Goal: Transaction & Acquisition: Purchase product/service

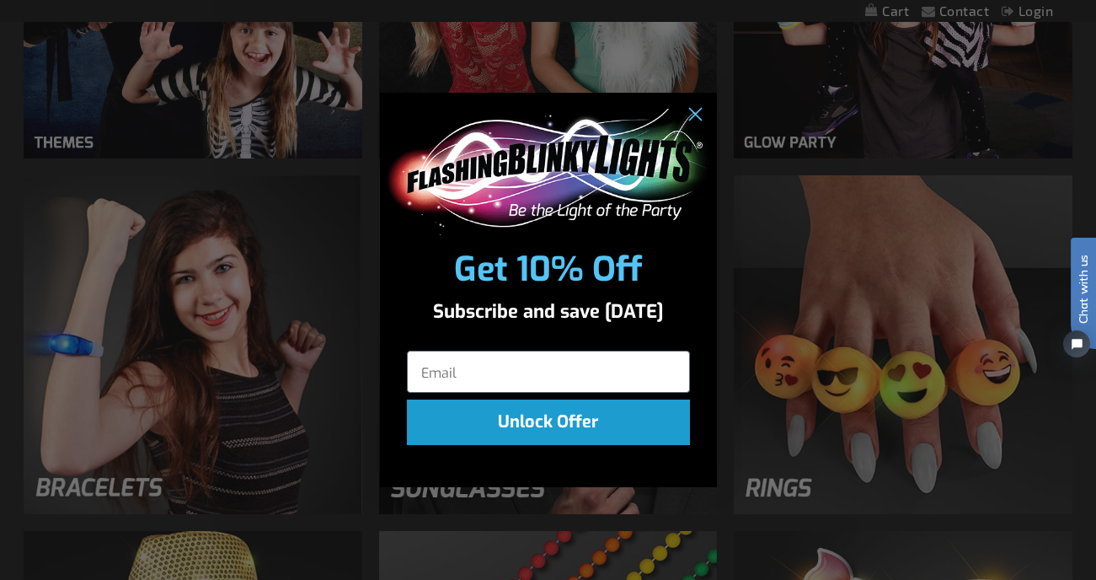
scroll to position [1416, 0]
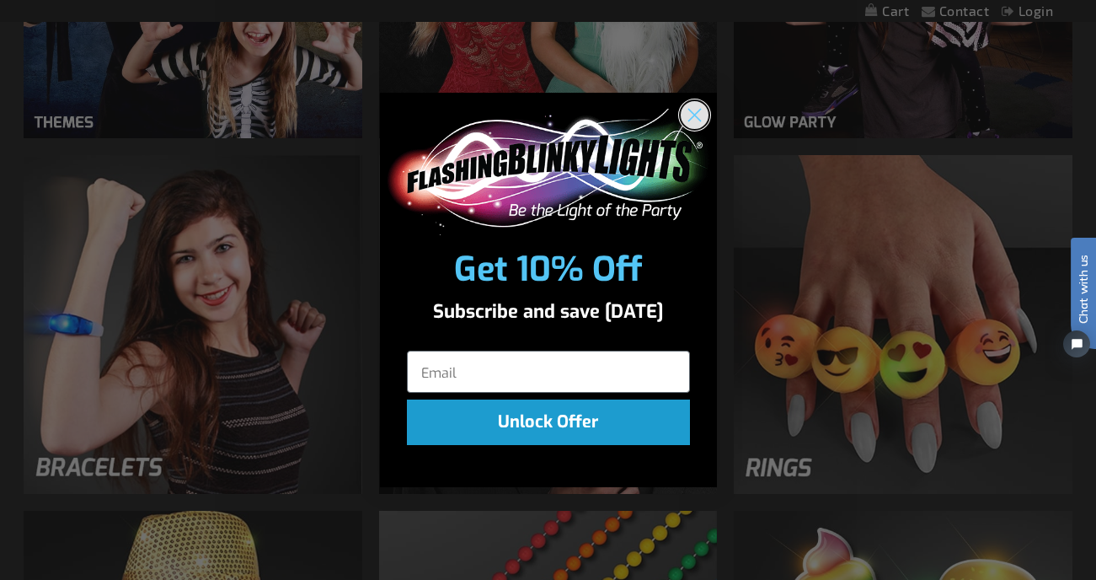
click at [698, 114] on circle "Close dialog" at bounding box center [694, 114] width 28 height 28
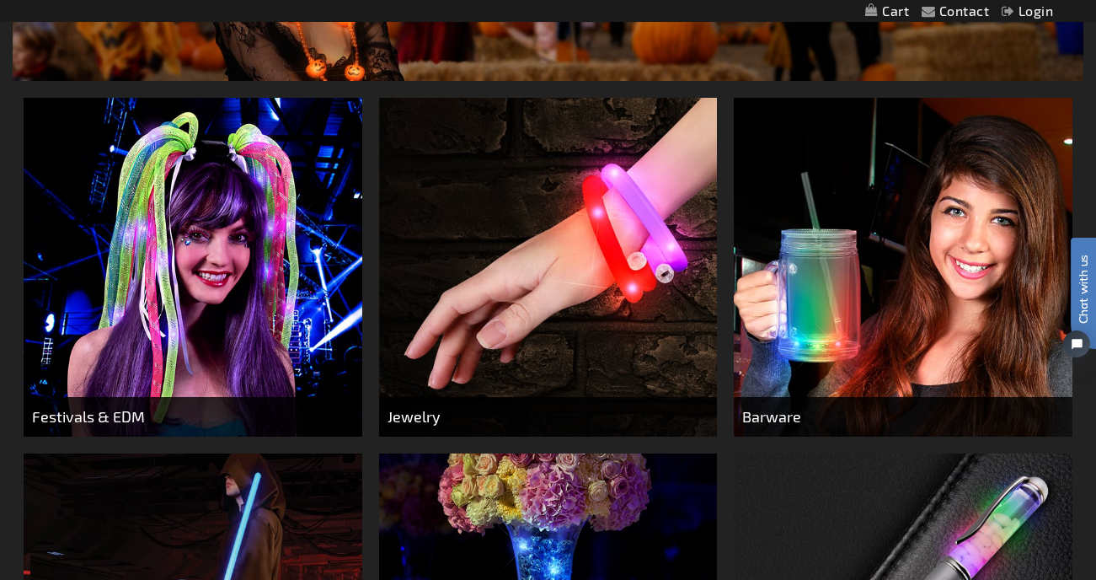
scroll to position [0, 0]
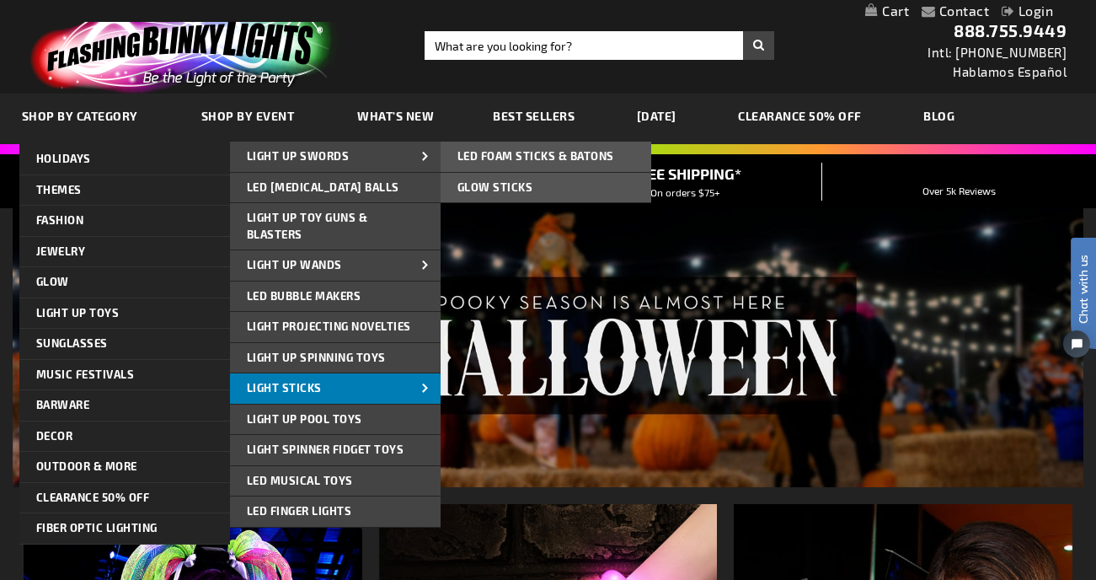
click at [418, 385] on span at bounding box center [425, 389] width 25 height 18
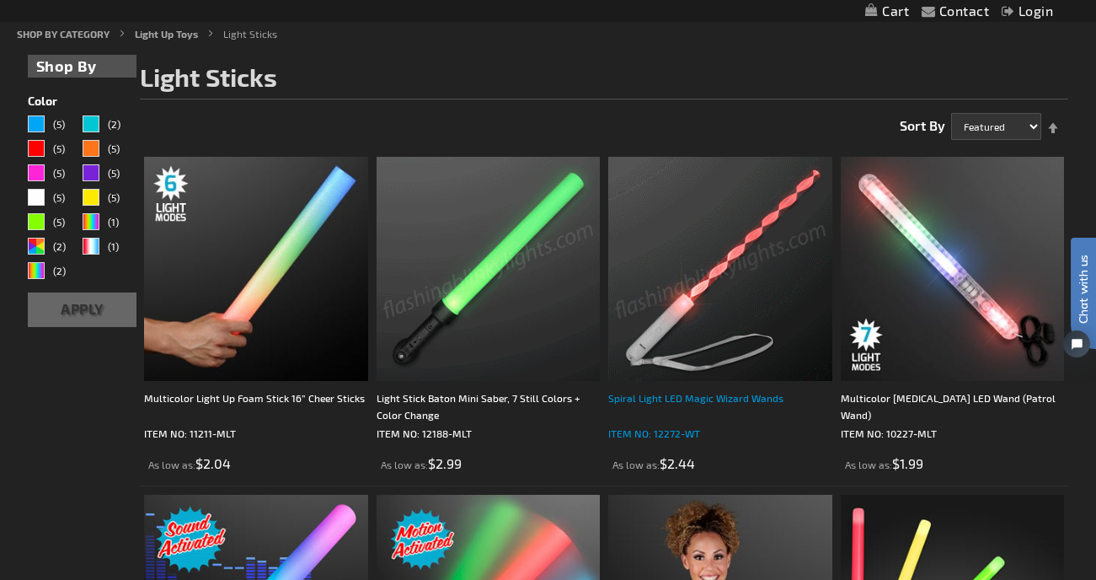
click at [643, 399] on div "Spiral Light LED Magic Wizard Wands" at bounding box center [720, 406] width 224 height 34
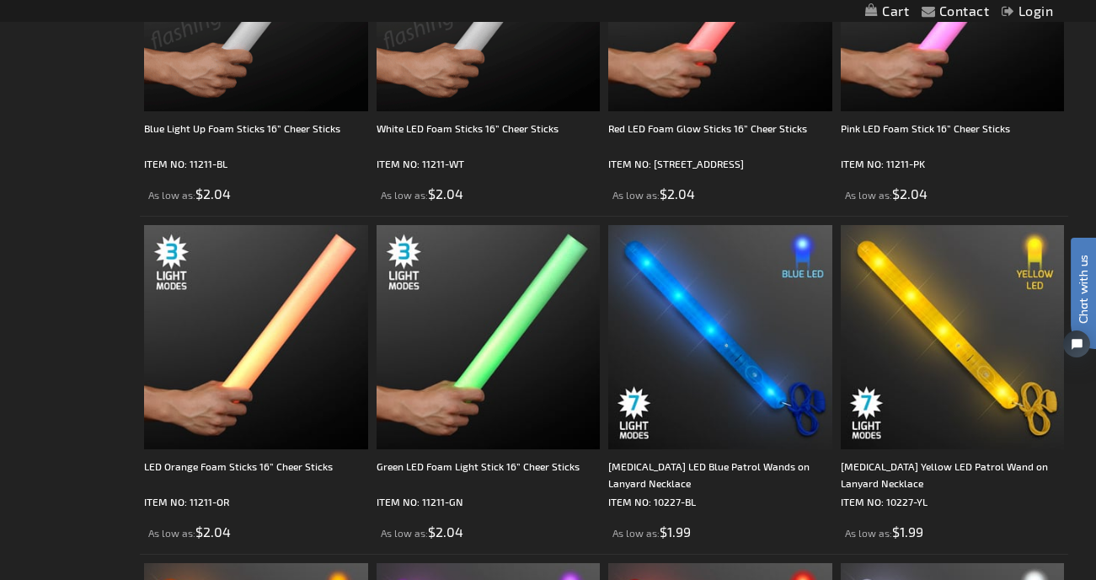
scroll to position [1526, 0]
